Goal: Task Accomplishment & Management: Manage account settings

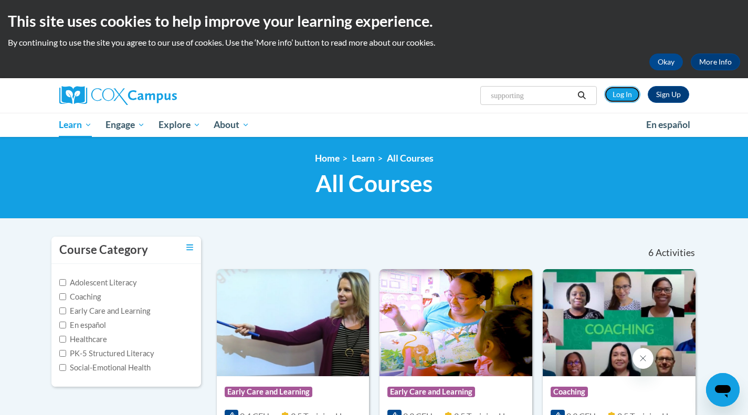
click at [624, 97] on link "Log In" at bounding box center [622, 94] width 36 height 17
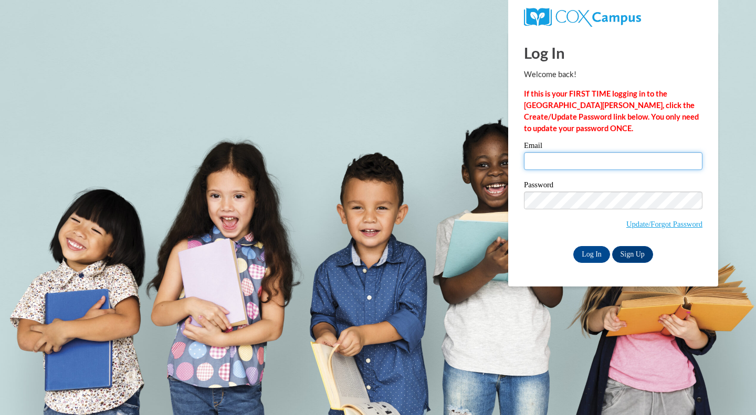
click at [556, 162] on input "Email" at bounding box center [613, 161] width 178 height 18
click at [548, 161] on input "Email" at bounding box center [613, 161] width 178 height 18
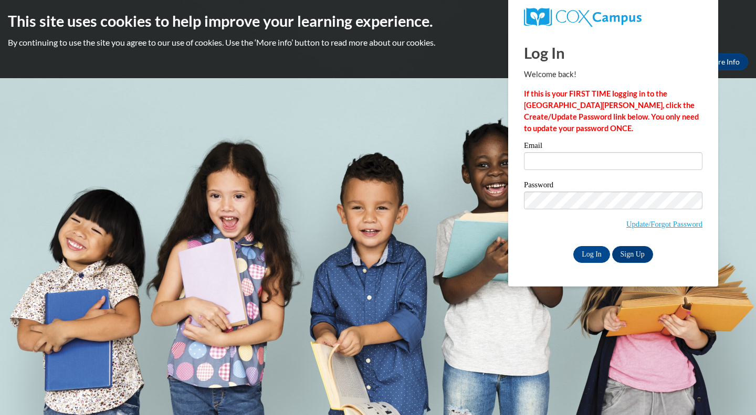
click at [551, 224] on span "Update/Forgot Password" at bounding box center [613, 214] width 178 height 44
click at [545, 213] on span "Update/Forgot Password" at bounding box center [613, 214] width 178 height 44
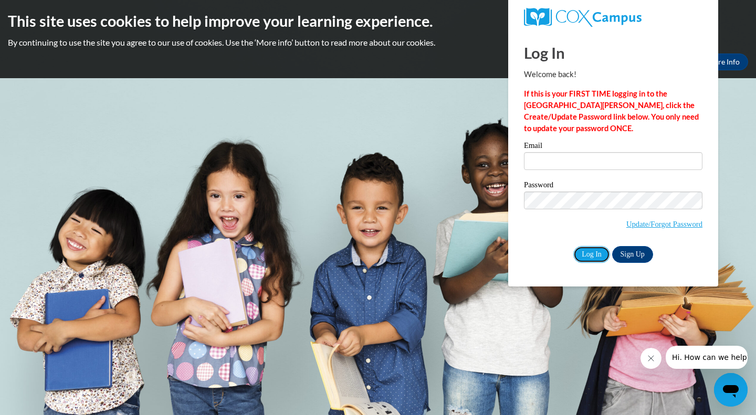
click at [593, 250] on input "Log In" at bounding box center [591, 254] width 37 height 17
click at [544, 156] on input "Email" at bounding box center [613, 161] width 178 height 18
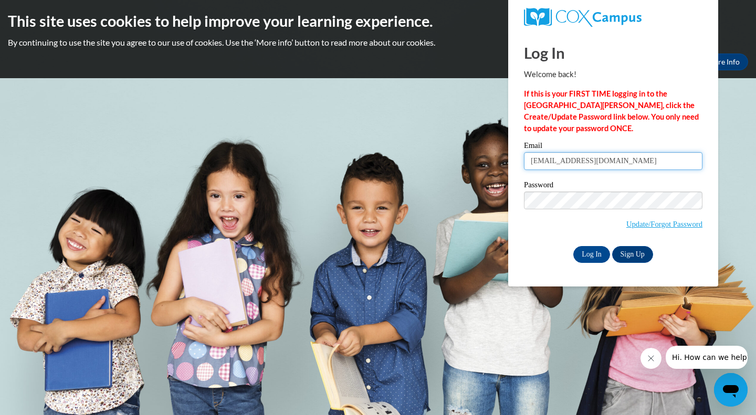
type input "dayana@lakeshoreschoolschicago.com"
click at [573, 246] on input "Log In" at bounding box center [591, 254] width 37 height 17
